Goal: Task Accomplishment & Management: Complete application form

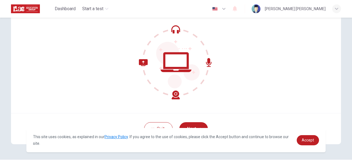
scroll to position [68, 0]
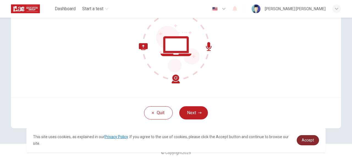
click at [313, 140] on span "Accept" at bounding box center [307, 140] width 12 height 4
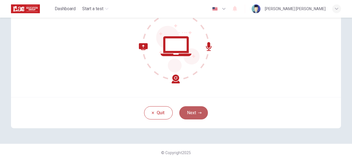
click at [200, 111] on icon "button" at bounding box center [199, 112] width 3 height 3
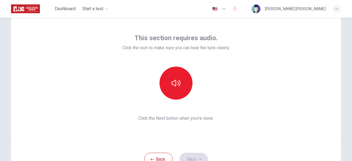
scroll to position [21, 0]
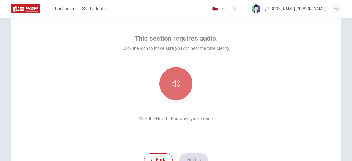
click at [176, 68] on button "button" at bounding box center [175, 83] width 33 height 33
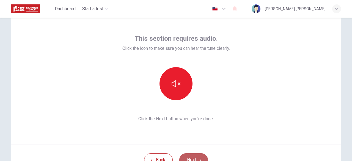
click at [184, 158] on button "Next" at bounding box center [193, 159] width 29 height 13
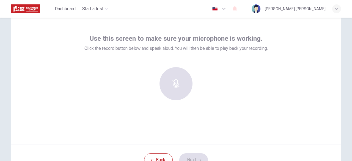
click at [152, 62] on div "Use this screen to make sure your microphone is working. Click the record butto…" at bounding box center [175, 69] width 183 height 70
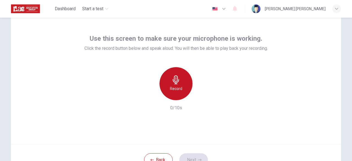
click at [180, 88] on h6 "Record" at bounding box center [176, 88] width 12 height 7
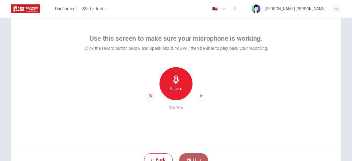
click at [192, 156] on button "Next" at bounding box center [193, 159] width 29 height 13
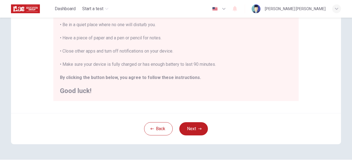
scroll to position [131, 0]
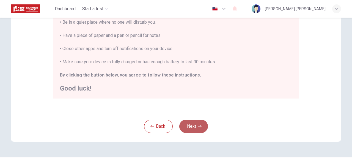
click at [198, 125] on icon "button" at bounding box center [199, 125] width 3 height 3
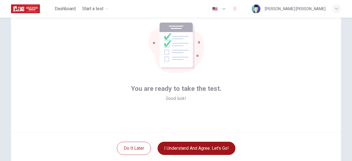
scroll to position [68, 0]
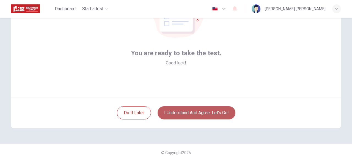
click at [200, 112] on button "I understand and agree. Let’s go!" at bounding box center [196, 112] width 78 height 13
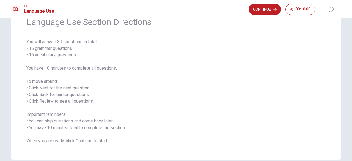
scroll to position [24, 0]
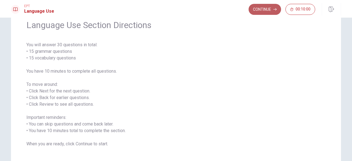
click at [273, 7] on button "Continue" at bounding box center [264, 9] width 32 height 11
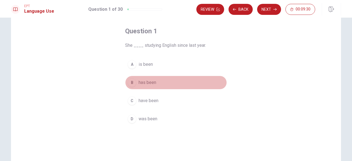
click at [133, 82] on div "B" at bounding box center [132, 82] width 9 height 9
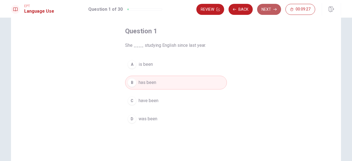
click at [270, 11] on button "Next" at bounding box center [269, 9] width 24 height 11
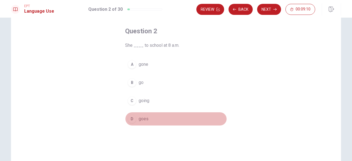
click at [131, 119] on div "D" at bounding box center [132, 118] width 9 height 9
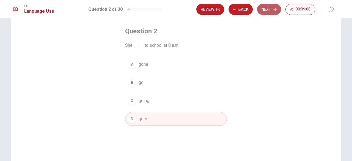
click at [272, 9] on button "Next" at bounding box center [269, 9] width 24 height 11
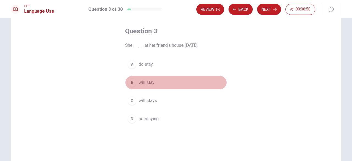
click at [132, 82] on div "B" at bounding box center [132, 82] width 9 height 9
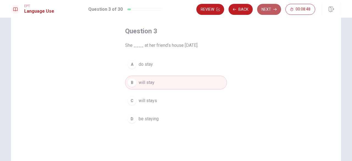
click at [268, 9] on button "Next" at bounding box center [269, 9] width 24 height 11
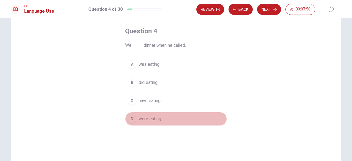
click at [131, 118] on div "D" at bounding box center [132, 118] width 9 height 9
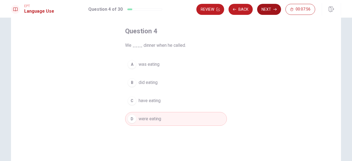
click at [263, 9] on button "Next" at bounding box center [269, 9] width 24 height 11
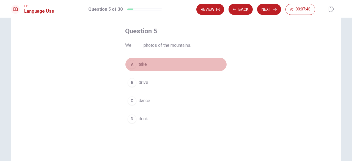
click at [134, 65] on div "A" at bounding box center [132, 64] width 9 height 9
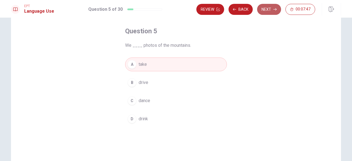
click at [262, 8] on button "Next" at bounding box center [269, 9] width 24 height 11
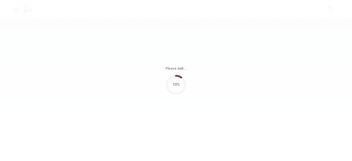
scroll to position [0, 0]
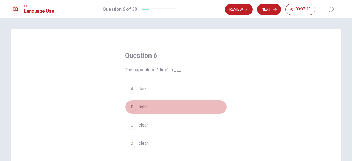
click at [141, 107] on span "light" at bounding box center [143, 107] width 8 height 7
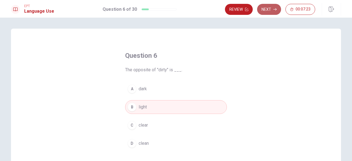
click at [272, 10] on button "Next" at bounding box center [269, 9] width 24 height 11
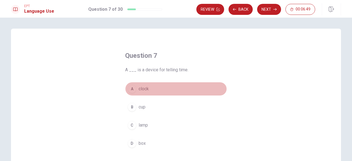
click at [141, 87] on span "clock" at bounding box center [144, 88] width 10 height 7
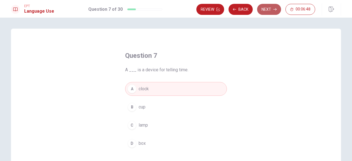
click at [273, 9] on icon "button" at bounding box center [274, 9] width 3 height 3
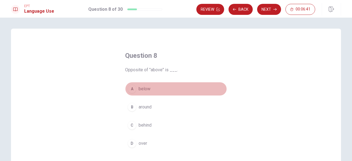
click at [140, 87] on span "below" at bounding box center [145, 88] width 12 height 7
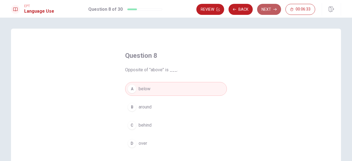
click at [267, 10] on button "Next" at bounding box center [269, 9] width 24 height 11
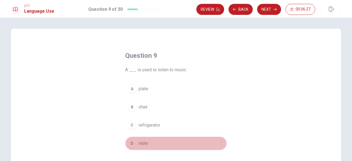
click at [132, 143] on div "D" at bounding box center [132, 143] width 9 height 9
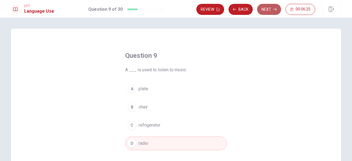
click at [280, 7] on button "Next" at bounding box center [269, 9] width 24 height 11
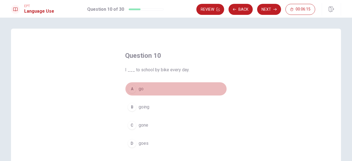
click at [139, 90] on span "go" at bounding box center [141, 88] width 5 height 7
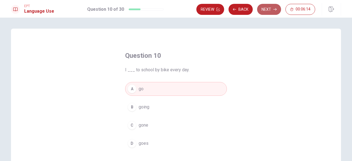
click at [271, 10] on button "Next" at bounding box center [269, 9] width 24 height 11
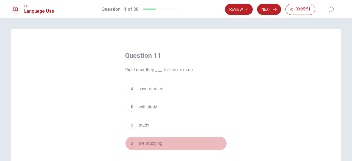
click at [142, 144] on span "are studying" at bounding box center [151, 143] width 24 height 7
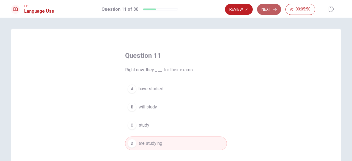
click at [269, 12] on button "Next" at bounding box center [269, 9] width 24 height 11
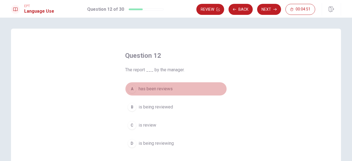
click at [154, 90] on span "has been reviews" at bounding box center [156, 88] width 34 height 7
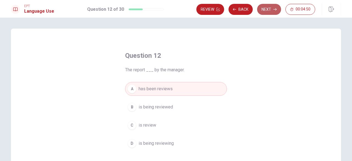
click at [265, 7] on button "Next" at bounding box center [269, 9] width 24 height 11
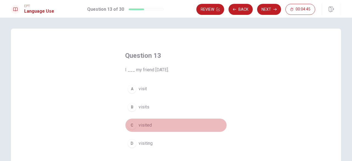
click at [143, 125] on span "visited" at bounding box center [145, 125] width 13 height 7
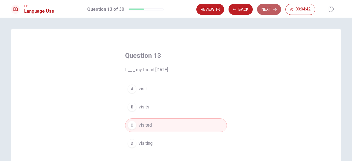
click at [266, 7] on button "Next" at bounding box center [269, 9] width 24 height 11
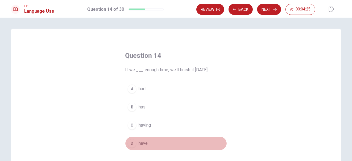
click at [140, 144] on span "have" at bounding box center [143, 143] width 9 height 7
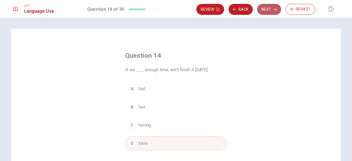
click at [265, 11] on button "Next" at bounding box center [269, 9] width 24 height 11
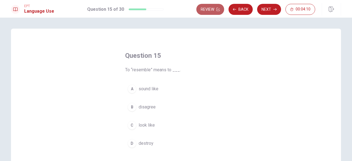
click at [208, 11] on button "Review" at bounding box center [210, 9] width 28 height 11
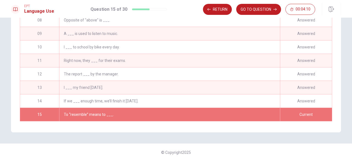
scroll to position [117, 0]
click at [223, 9] on button "Return" at bounding box center [217, 9] width 29 height 11
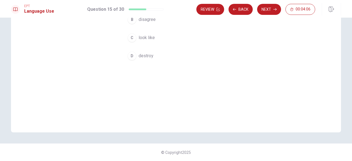
scroll to position [87, 0]
click at [234, 13] on button "Back" at bounding box center [240, 9] width 24 height 11
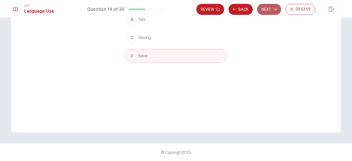
click at [272, 8] on button "Next" at bounding box center [269, 9] width 24 height 11
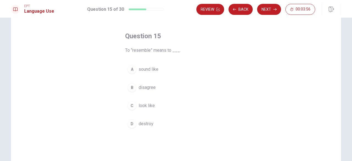
scroll to position [19, 0]
click at [147, 122] on span "destroy" at bounding box center [146, 124] width 15 height 7
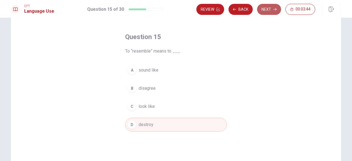
click at [266, 4] on button "Next" at bounding box center [269, 9] width 24 height 11
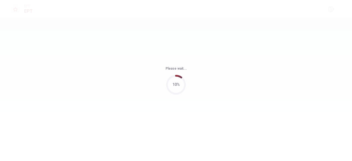
scroll to position [0, 0]
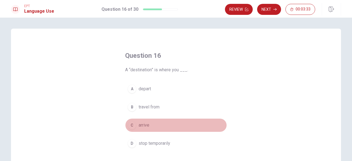
click at [147, 128] on span "arrive" at bounding box center [144, 125] width 11 height 7
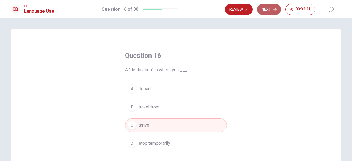
click at [267, 9] on button "Next" at bounding box center [269, 9] width 24 height 11
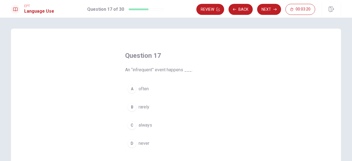
click at [146, 107] on span "rarely" at bounding box center [144, 107] width 11 height 7
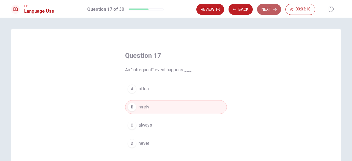
click at [262, 11] on button "Next" at bounding box center [269, 9] width 24 height 11
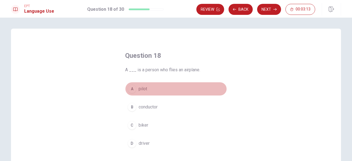
click at [145, 94] on button "A pilot" at bounding box center [176, 89] width 102 height 14
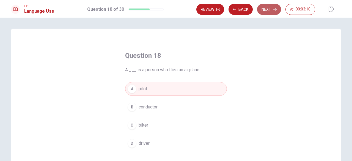
click at [275, 11] on button "Next" at bounding box center [269, 9] width 24 height 11
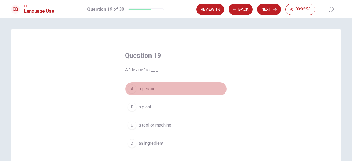
click at [150, 91] on span "a person" at bounding box center [147, 88] width 17 height 7
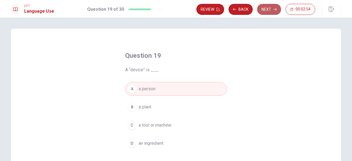
click at [265, 10] on button "Next" at bounding box center [269, 9] width 24 height 11
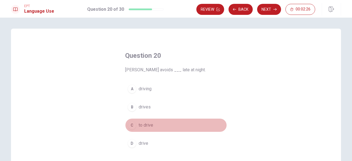
click at [146, 125] on span "to drive" at bounding box center [146, 125] width 15 height 7
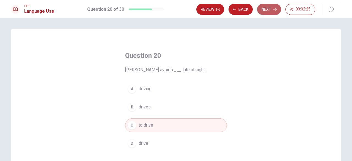
click at [269, 9] on button "Next" at bounding box center [269, 9] width 24 height 11
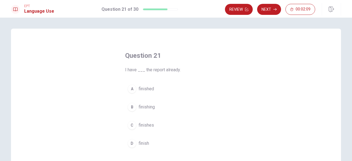
click at [143, 88] on span "finished" at bounding box center [146, 88] width 15 height 7
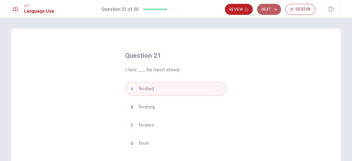
click at [271, 6] on button "Next" at bounding box center [269, 9] width 24 height 11
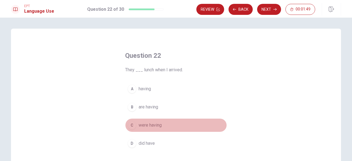
click at [159, 123] on span "were having" at bounding box center [150, 125] width 23 height 7
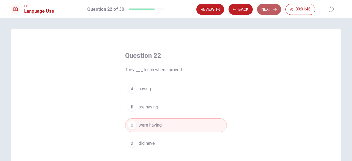
click at [274, 10] on icon "button" at bounding box center [274, 9] width 3 height 3
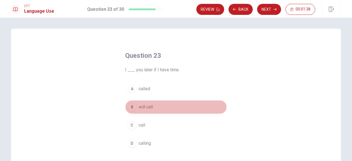
click at [149, 108] on span "will call" at bounding box center [146, 107] width 14 height 7
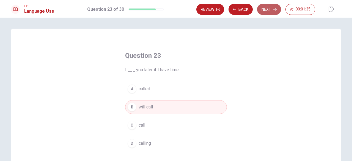
click at [272, 12] on button "Next" at bounding box center [269, 9] width 24 height 11
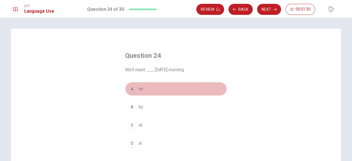
click at [141, 90] on span "on" at bounding box center [141, 88] width 5 height 7
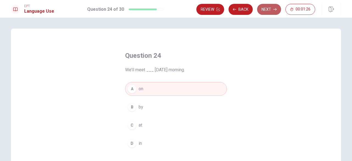
click at [268, 13] on button "Next" at bounding box center [269, 9] width 24 height 11
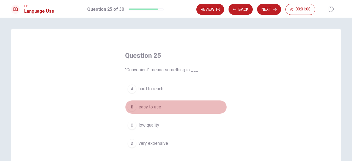
click at [154, 105] on span "easy to use" at bounding box center [150, 107] width 23 height 7
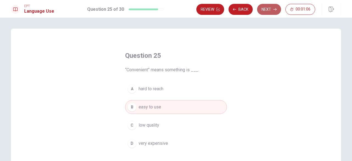
click at [275, 8] on icon "button" at bounding box center [274, 9] width 3 height 2
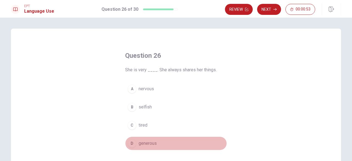
click at [147, 143] on span "generous" at bounding box center [148, 143] width 18 height 7
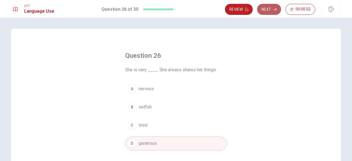
click at [270, 10] on button "Next" at bounding box center [269, 9] width 24 height 11
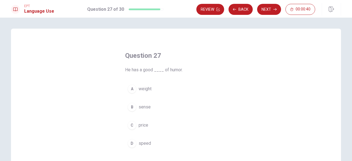
click at [148, 90] on span "weight" at bounding box center [145, 88] width 13 height 7
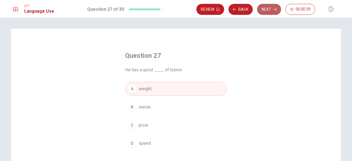
click at [274, 11] on button "Next" at bounding box center [269, 9] width 24 height 11
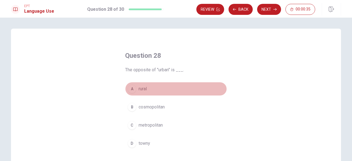
click at [147, 90] on button "A rural" at bounding box center [176, 89] width 102 height 14
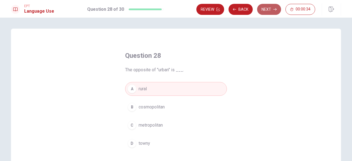
click at [273, 11] on button "Next" at bounding box center [269, 9] width 24 height 11
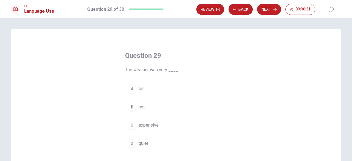
click at [143, 110] on span "hot" at bounding box center [142, 107] width 6 height 7
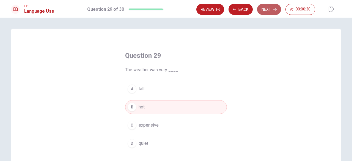
click at [264, 8] on button "Next" at bounding box center [269, 9] width 24 height 11
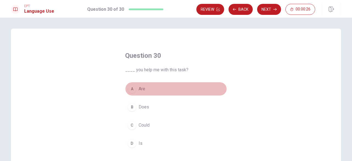
click at [140, 87] on span "Are" at bounding box center [142, 88] width 7 height 7
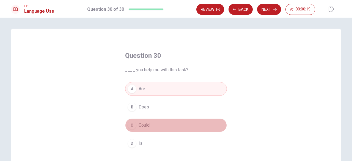
click at [167, 126] on button "C Could" at bounding box center [176, 125] width 102 height 14
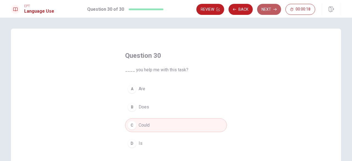
click at [266, 11] on button "Next" at bounding box center [269, 9] width 24 height 11
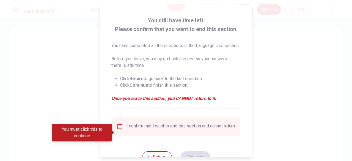
scroll to position [25, 0]
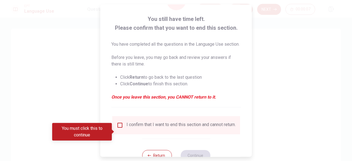
click at [179, 128] on div "I confirm that I want to end this section and cannot return." at bounding box center [180, 125] width 109 height 7
click at [119, 128] on input "You must click this to continue" at bounding box center [120, 125] width 7 height 7
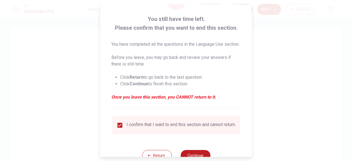
scroll to position [51, 0]
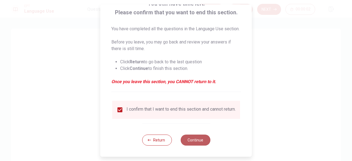
click at [201, 137] on button "Continue" at bounding box center [195, 139] width 30 height 11
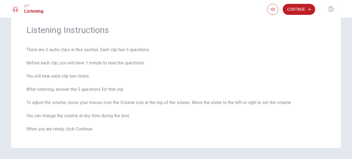
scroll to position [23, 0]
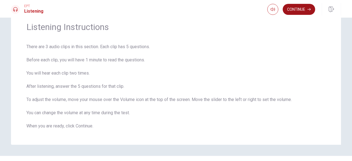
click at [302, 12] on button "Continue" at bounding box center [298, 9] width 32 height 11
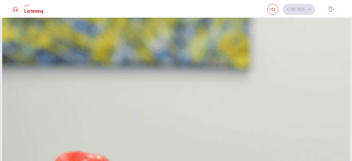
scroll to position [157, 0]
click at [66, 91] on span "It has beautiful views" at bounding box center [44, 94] width 41 height 7
click at [202, 156] on button "A 30 minutes away" at bounding box center [176, 163] width 330 height 14
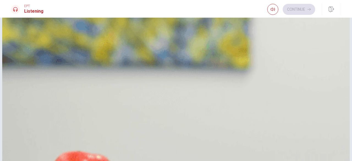
click at [50, 57] on span "He is excited" at bounding box center [37, 53] width 26 height 7
drag, startPoint x: 179, startPoint y: 149, endPoint x: 245, endPoint y: 145, distance: 66.9
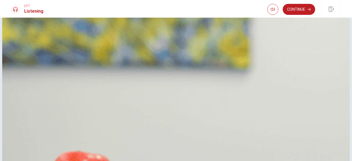
scroll to position [0, 0]
click at [306, 9] on button "Continue" at bounding box center [298, 9] width 32 height 11
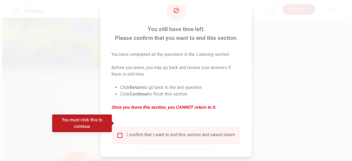
scroll to position [44, 0]
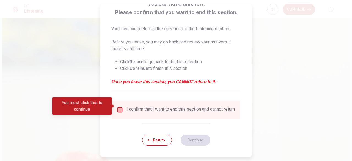
click at [117, 108] on input "You must click this to continue" at bounding box center [120, 109] width 7 height 7
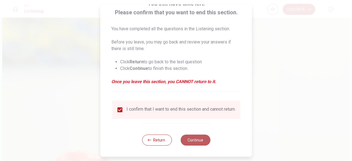
click at [194, 145] on button "Continue" at bounding box center [195, 139] width 30 height 11
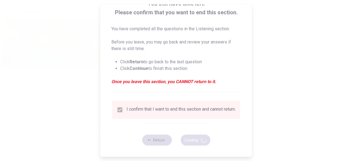
type input "79"
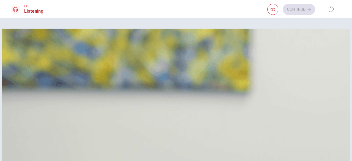
scroll to position [0, 0]
click at [82, 79] on span "Provide feedback for revision" at bounding box center [52, 76] width 57 height 7
click at [66, 127] on span "He thinks it’s detailed" at bounding box center [44, 130] width 41 height 7
click at [213, 110] on button "A He agrees it’s vague" at bounding box center [176, 117] width 330 height 14
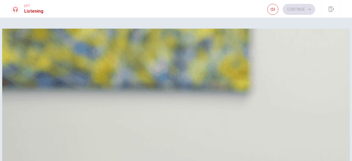
scroll to position [281, 0]
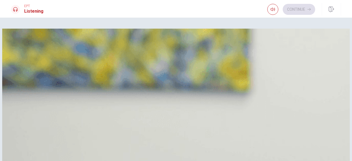
click at [296, 9] on button "Continue" at bounding box center [298, 9] width 32 height 11
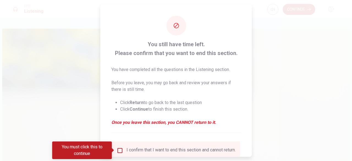
drag, startPoint x: 120, startPoint y: 149, endPoint x: 227, endPoint y: 111, distance: 114.3
click at [227, 111] on div "You still have time left. Please confirm that you want to end this section. You…" at bounding box center [175, 100] width 151 height 192
click at [119, 148] on input "You must click this to continue" at bounding box center [120, 150] width 7 height 7
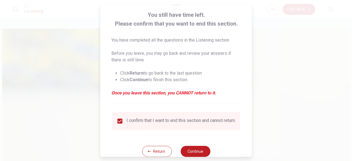
scroll to position [44, 0]
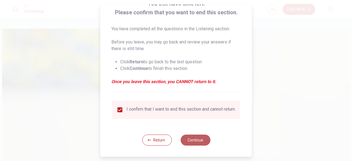
click at [202, 141] on button "Continue" at bounding box center [195, 139] width 30 height 11
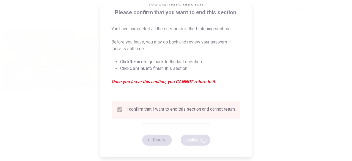
type input "94"
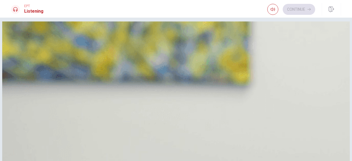
scroll to position [0, 0]
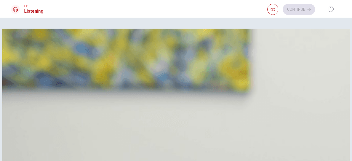
click at [74, 93] on span "A blanket and sandwiches" at bounding box center [49, 90] width 50 height 7
click at [186, 151] on button "D Snacks and drinks" at bounding box center [176, 158] width 330 height 14
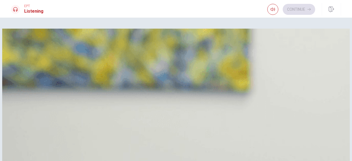
scroll to position [440, 0]
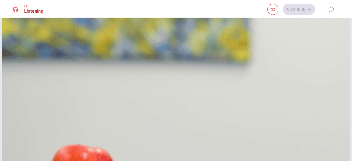
scroll to position [55, 0]
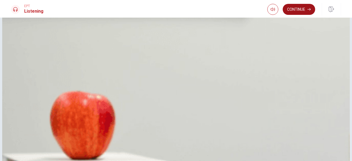
click at [300, 7] on button "Continue" at bounding box center [298, 9] width 32 height 11
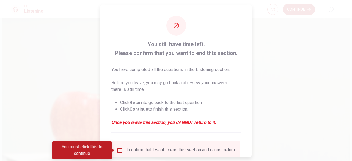
click at [119, 149] on input "You must click this to continue" at bounding box center [120, 150] width 7 height 7
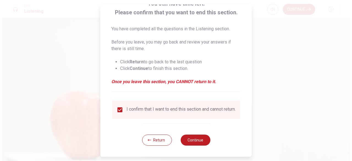
scroll to position [44, 0]
click at [197, 142] on button "Continue" at bounding box center [195, 139] width 30 height 11
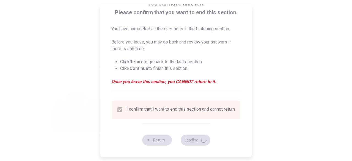
type input "69"
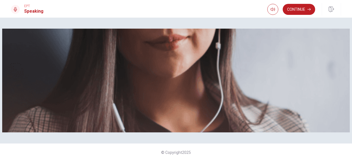
scroll to position [0, 0]
click at [289, 9] on button "Continue" at bounding box center [298, 9] width 32 height 11
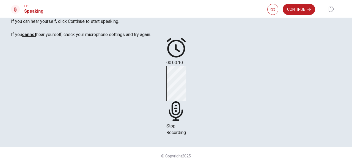
scroll to position [57, 0]
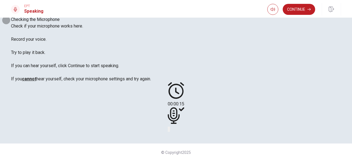
click at [170, 126] on button "Play Audio" at bounding box center [169, 128] width 1 height 5
click at [175, 130] on icon "Record Again" at bounding box center [171, 133] width 7 height 7
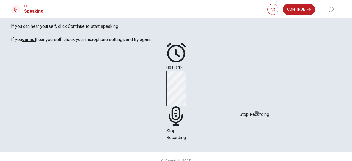
click at [186, 128] on span "Stop Recording" at bounding box center [176, 134] width 20 height 12
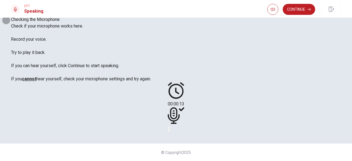
click at [175, 130] on icon "Record Again" at bounding box center [171, 133] width 7 height 7
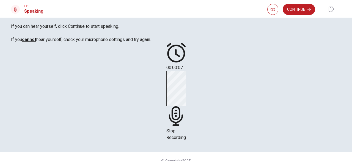
click at [186, 113] on div "Stop Recording" at bounding box center [176, 106] width 20 height 70
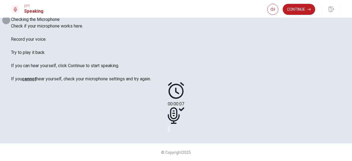
click at [170, 126] on button "Play Audio" at bounding box center [169, 128] width 1 height 5
click at [295, 7] on button "Continue" at bounding box center [298, 9] width 32 height 11
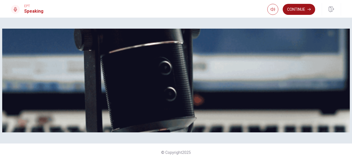
click at [308, 10] on icon "button" at bounding box center [308, 9] width 3 height 3
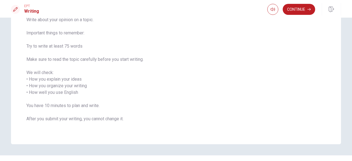
scroll to position [49, 0]
click at [302, 11] on button "Continue" at bounding box center [298, 9] width 32 height 11
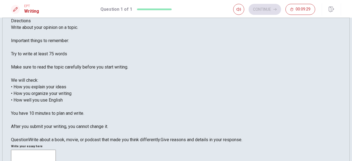
scroll to position [0, 0]
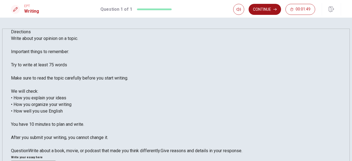
type textarea "The movie [PERSON_NAME] with "e" was a movie that make me see the world with a …"
click at [272, 12] on button "Continue" at bounding box center [264, 9] width 32 height 11
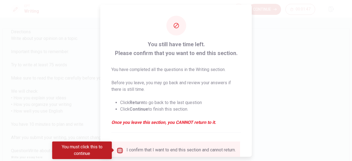
click at [119, 147] on input "You must click this to continue" at bounding box center [120, 150] width 7 height 7
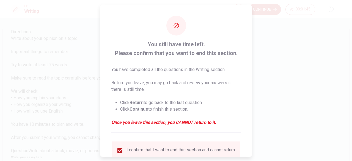
scroll to position [44, 0]
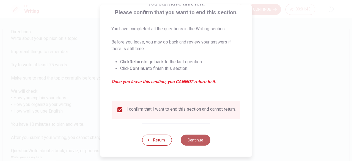
click at [207, 140] on button "Continue" at bounding box center [195, 139] width 30 height 11
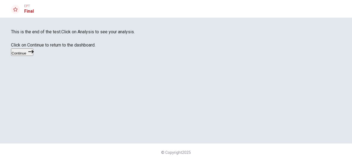
scroll to position [0, 0]
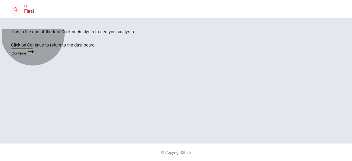
click at [34, 54] on icon "button" at bounding box center [30, 51] width 5 height 5
